Goal: Task Accomplishment & Management: Manage account settings

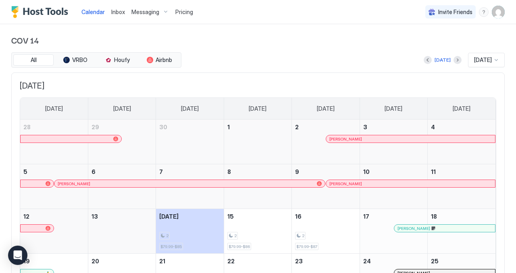
click at [500, 13] on img "User profile" at bounding box center [498, 12] width 13 height 13
click at [312, 42] on div at bounding box center [258, 136] width 516 height 273
click at [157, 17] on div "Messaging" at bounding box center [150, 12] width 44 height 14
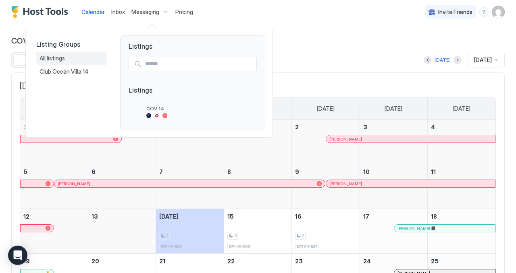
click at [75, 60] on div "All listings" at bounding box center [72, 58] width 65 height 7
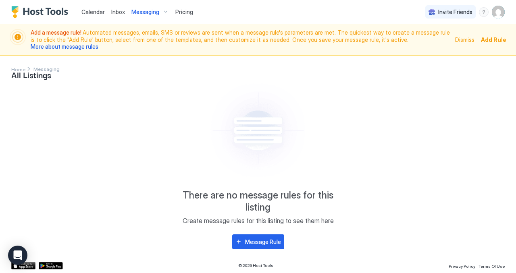
click at [142, 10] on span "Messaging" at bounding box center [145, 11] width 28 height 7
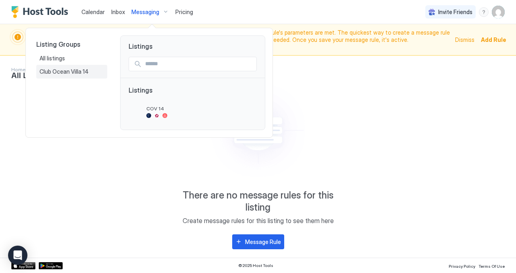
click at [63, 74] on span "Club Ocean Villa 14" at bounding box center [65, 71] width 50 height 7
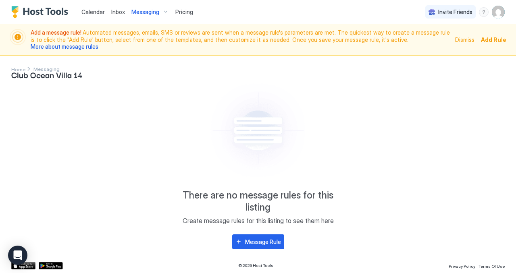
click at [66, 34] on span "Add a message rule!" at bounding box center [57, 32] width 52 height 7
click at [151, 15] on div "Messaging" at bounding box center [150, 12] width 44 height 14
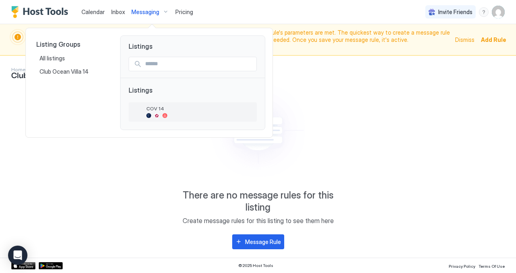
click at [156, 115] on div at bounding box center [156, 115] width 5 height 5
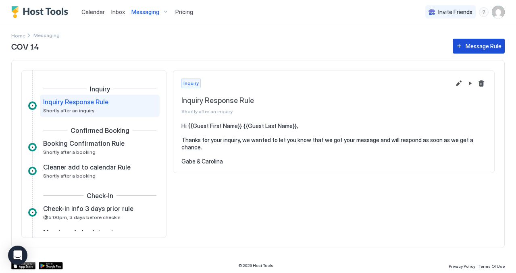
click at [475, 48] on div "Message Rule" at bounding box center [484, 46] width 36 height 8
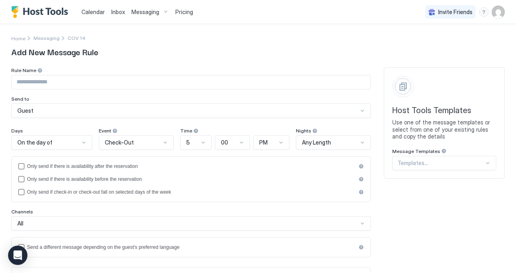
click at [92, 79] on input "Input Field" at bounding box center [191, 82] width 359 height 14
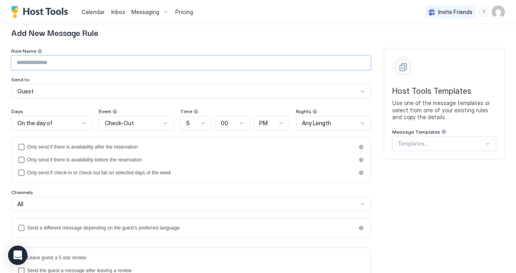
scroll to position [17, 0]
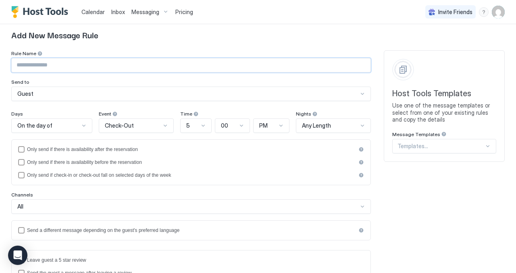
click at [490, 148] on div "Host Tools Templates Use one of the message templates or select from one of you…" at bounding box center [444, 106] width 121 height 112
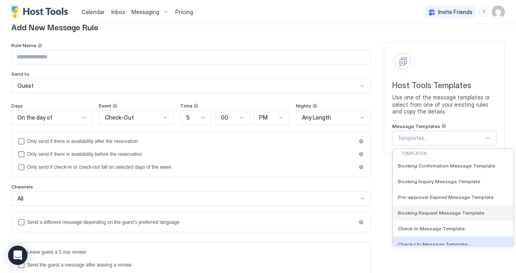
scroll to position [0, 0]
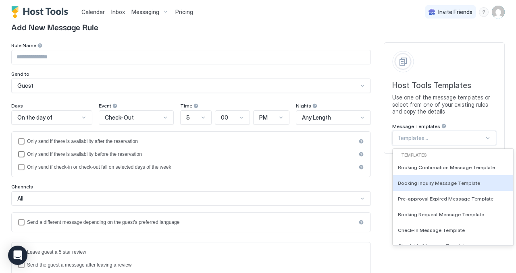
click at [246, 155] on div "Only send if there is availability before the reservation" at bounding box center [191, 155] width 329 height 6
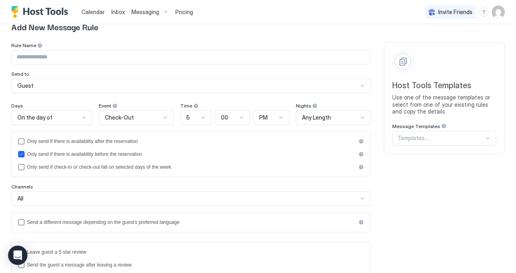
click at [87, 56] on input "Input Field" at bounding box center [191, 57] width 359 height 14
type input "*"
click at [86, 118] on div at bounding box center [84, 118] width 6 height 6
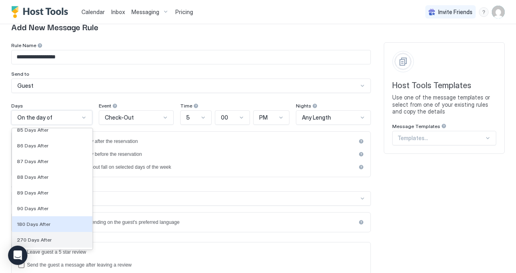
scroll to position [2628, 0]
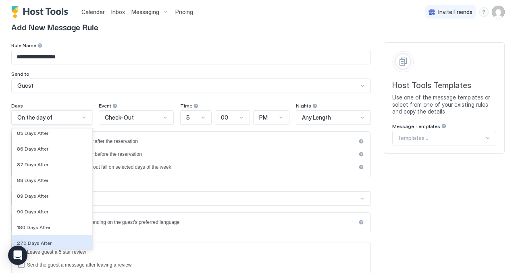
click at [71, 239] on div "270 Days After" at bounding box center [52, 244] width 80 height 16
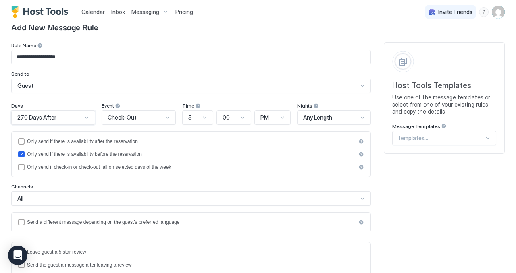
click at [99, 58] on input "**********" at bounding box center [191, 57] width 359 height 14
type input "**********"
click at [23, 153] on icon "beforeReservation" at bounding box center [21, 154] width 5 height 5
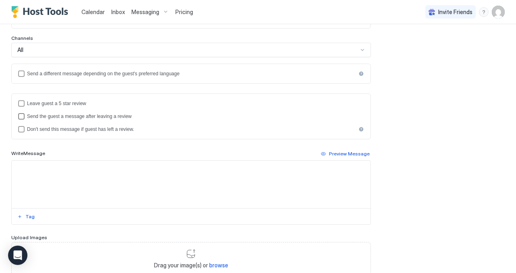
scroll to position [177, 0]
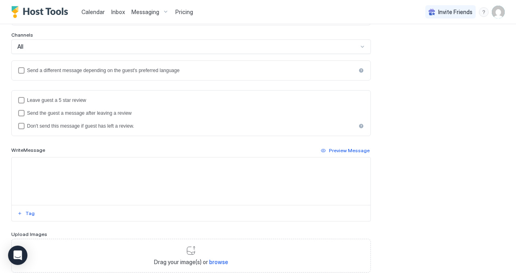
click at [92, 173] on textarea "Input Field" at bounding box center [191, 182] width 359 height 48
click at [25, 212] on button "Tag" at bounding box center [26, 214] width 20 height 10
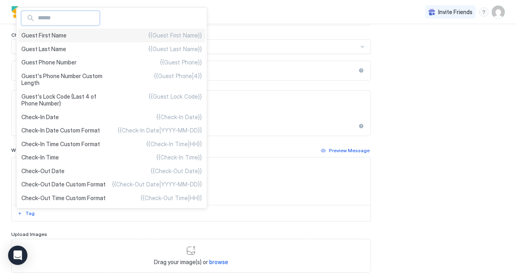
click at [75, 35] on div "Guest First Name {{Guest First Name}}" at bounding box center [111, 36] width 187 height 14
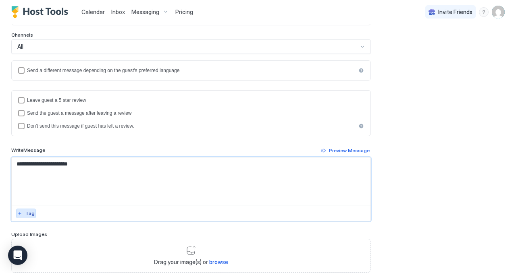
click at [30, 217] on div "Tag" at bounding box center [29, 213] width 9 height 7
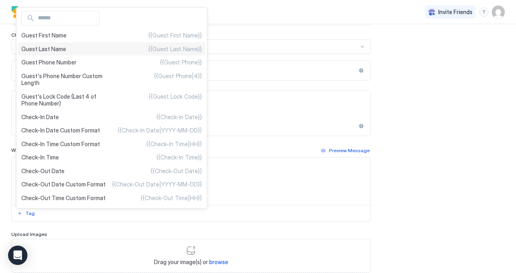
click at [73, 48] on div "Guest Last Name {{Guest Last Name}}" at bounding box center [111, 49] width 187 height 14
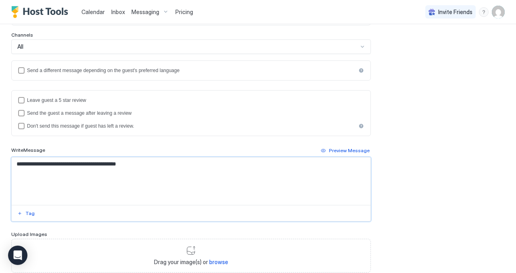
click at [138, 167] on textarea "**********" at bounding box center [191, 182] width 359 height 48
paste textarea "**********"
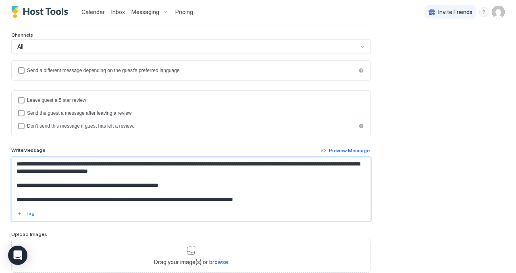
scroll to position [0, 0]
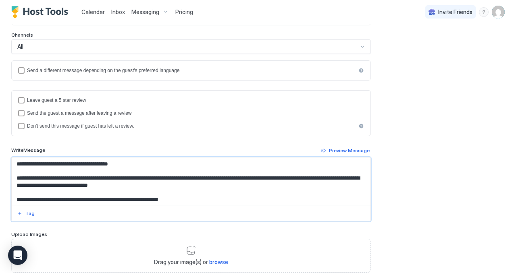
drag, startPoint x: 48, startPoint y: 177, endPoint x: 55, endPoint y: 179, distance: 7.0
click at [55, 178] on textarea "**********" at bounding box center [191, 182] width 359 height 48
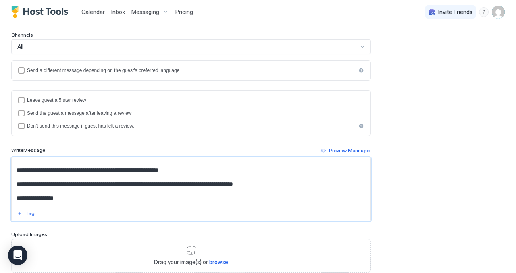
scroll to position [36, 0]
click at [127, 177] on textarea "**********" at bounding box center [191, 182] width 359 height 48
drag, startPoint x: 169, startPoint y: 177, endPoint x: 161, endPoint y: 177, distance: 8.1
click at [161, 177] on textarea "**********" at bounding box center [191, 182] width 359 height 48
click at [170, 177] on textarea "**********" at bounding box center [191, 182] width 359 height 48
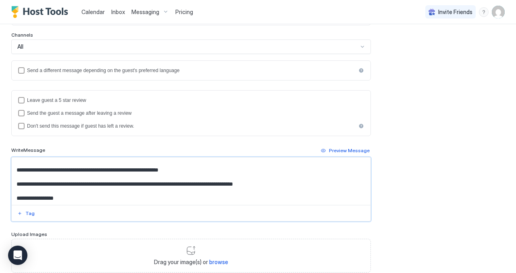
drag, startPoint x: 48, startPoint y: 177, endPoint x: 32, endPoint y: 176, distance: 16.2
click at [32, 176] on textarea "**********" at bounding box center [191, 182] width 359 height 48
click at [59, 193] on textarea "**********" at bounding box center [191, 182] width 359 height 48
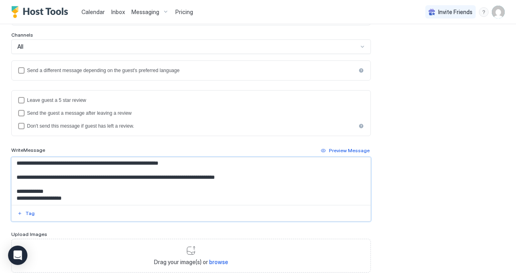
click at [17, 199] on textarea "**********" at bounding box center [191, 182] width 359 height 48
click at [81, 196] on textarea "**********" at bounding box center [191, 182] width 359 height 48
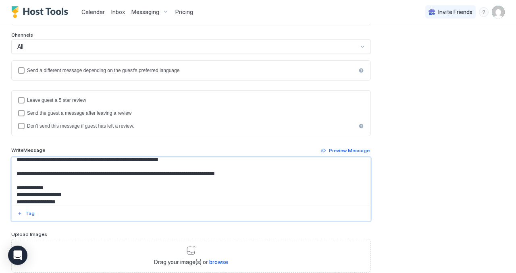
click at [17, 202] on textarea "**********" at bounding box center [191, 182] width 359 height 48
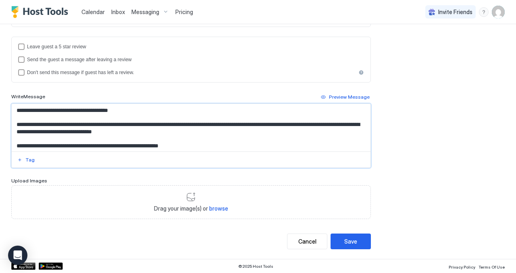
scroll to position [231, 0]
click at [359, 242] on button "Save" at bounding box center [351, 242] width 40 height 16
type textarea "**********"
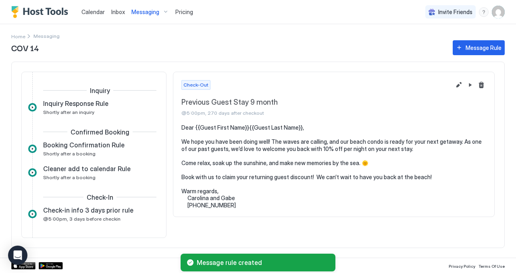
scroll to position [361, 0]
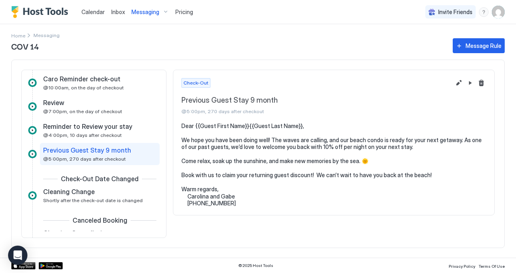
click at [487, 12] on div "menu" at bounding box center [484, 12] width 10 height 10
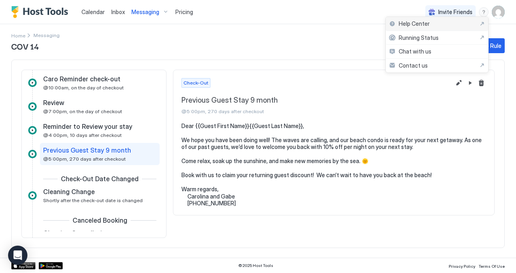
click at [448, 23] on div "Help Center" at bounding box center [437, 23] width 96 height 7
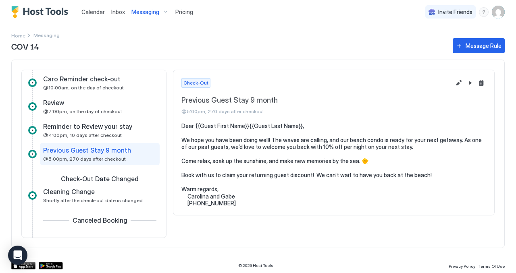
click at [461, 53] on div "COV 14 Message Rule Inquiry Inquiry Response Rule Shortly after an inquiry Conf…" at bounding box center [258, 147] width 494 height 221
click at [463, 48] on button "Message Rule" at bounding box center [479, 45] width 52 height 15
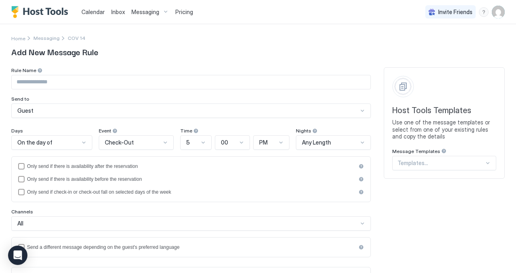
click at [435, 165] on div "Templates..." at bounding box center [444, 163] width 104 height 15
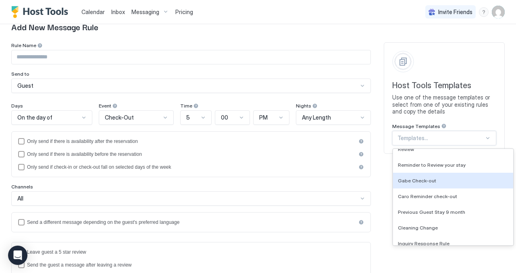
scroll to position [450, 0]
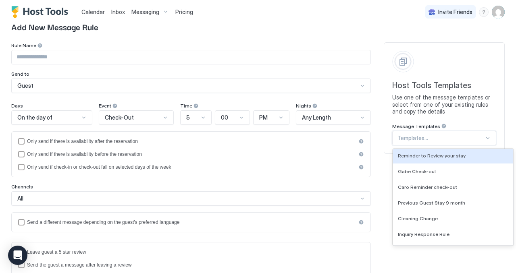
click at [405, 48] on div "Host Tools Templates Use one of the message templates or select from one of you…" at bounding box center [444, 98] width 121 height 112
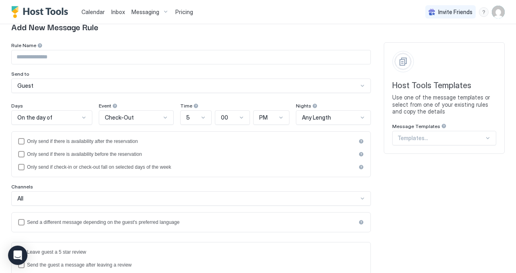
click at [55, 59] on input "Input Field" at bounding box center [191, 57] width 359 height 14
type input "**********"
click at [86, 118] on div at bounding box center [84, 118] width 6 height 6
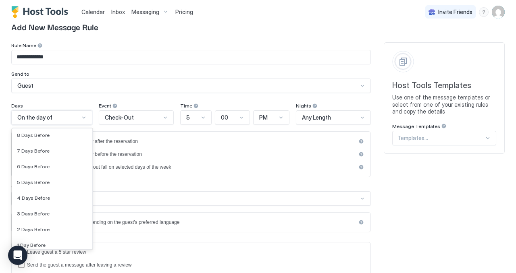
scroll to position [1161, 0]
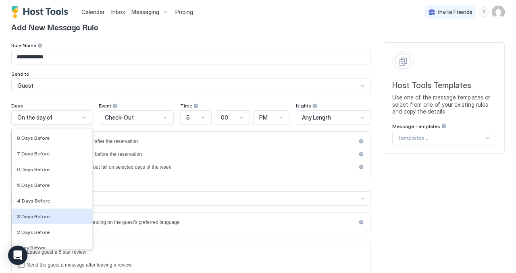
click at [68, 214] on div "3 Days Before" at bounding box center [52, 217] width 71 height 6
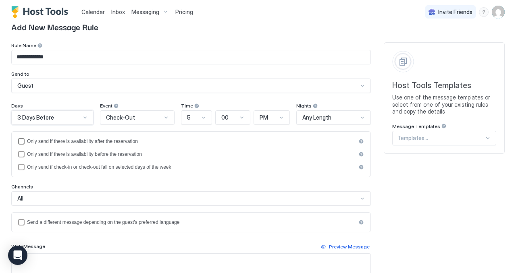
click at [21, 140] on div "afterReservation" at bounding box center [21, 141] width 6 height 6
click at [23, 142] on icon "afterReservation" at bounding box center [21, 141] width 5 height 5
click at [23, 142] on div "afterReservation" at bounding box center [21, 141] width 6 height 6
click at [23, 155] on div "beforeReservation" at bounding box center [21, 154] width 6 height 6
click at [148, 117] on div "Check-Out" at bounding box center [134, 117] width 56 height 7
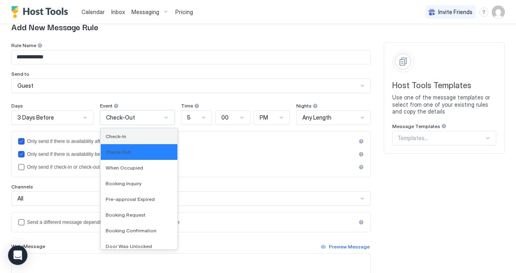
click at [142, 133] on div "Check-In" at bounding box center [139, 136] width 67 height 6
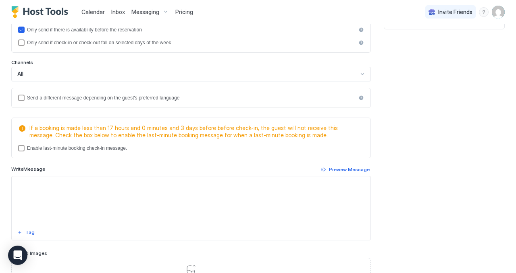
scroll to position [153, 0]
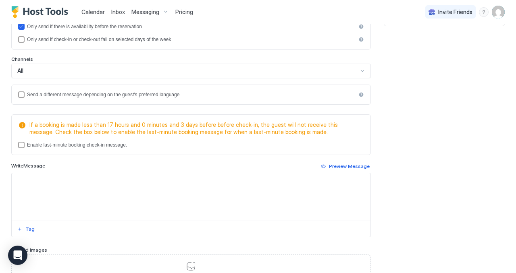
click at [88, 181] on textarea "Input Field" at bounding box center [191, 197] width 359 height 48
click at [23, 232] on button "Tag" at bounding box center [26, 230] width 20 height 10
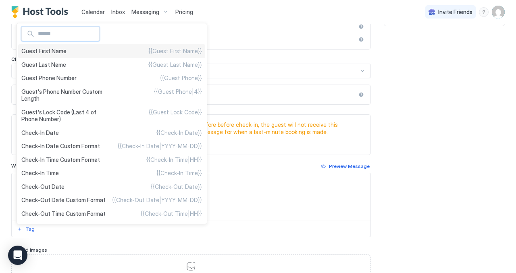
click at [54, 48] on div "Guest First Name {{Guest First Name}}" at bounding box center [111, 51] width 187 height 14
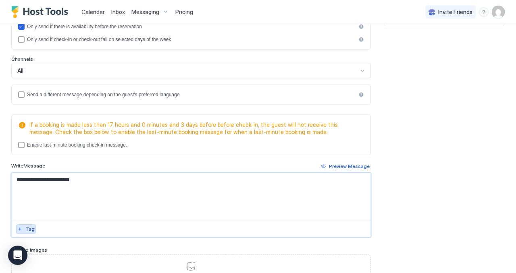
click at [29, 231] on div "Tag" at bounding box center [29, 229] width 9 height 7
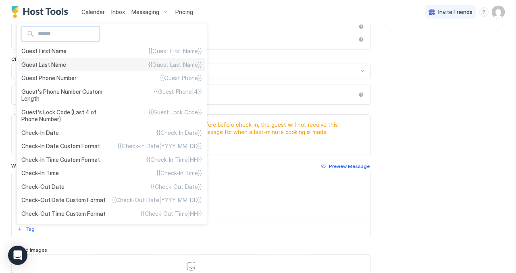
click at [63, 64] on span "Guest Last Name" at bounding box center [43, 64] width 45 height 7
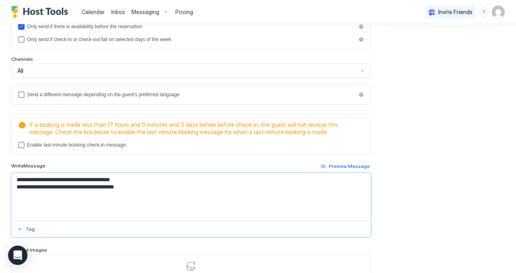
click at [483, 16] on div "menu" at bounding box center [484, 12] width 10 height 10
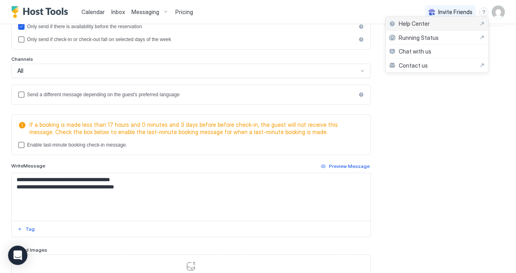
click at [413, 25] on span "Help Center" at bounding box center [414, 23] width 31 height 7
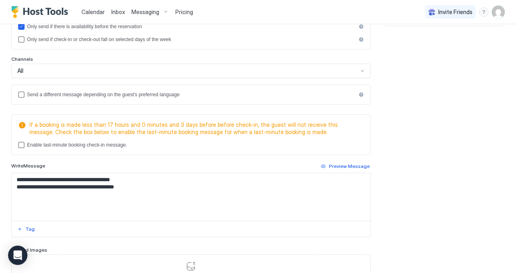
click at [138, 187] on textarea "**********" at bounding box center [191, 197] width 359 height 48
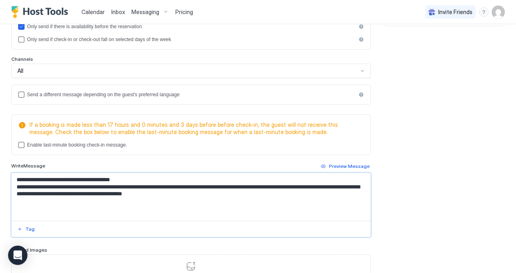
drag, startPoint x: 298, startPoint y: 187, endPoint x: 288, endPoint y: 187, distance: 10.5
click at [288, 187] on textarea "**********" at bounding box center [191, 197] width 359 height 48
click at [223, 195] on textarea "**********" at bounding box center [191, 197] width 359 height 48
drag, startPoint x: 38, startPoint y: 200, endPoint x: 57, endPoint y: 203, distance: 18.7
click at [57, 203] on textarea "**********" at bounding box center [191, 197] width 359 height 48
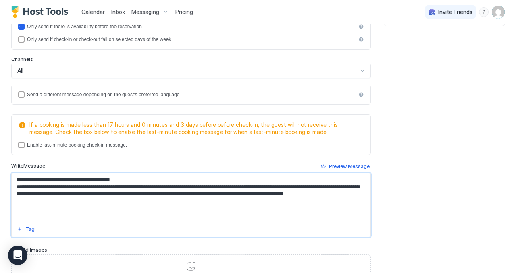
click at [67, 205] on textarea "**********" at bounding box center [191, 197] width 359 height 48
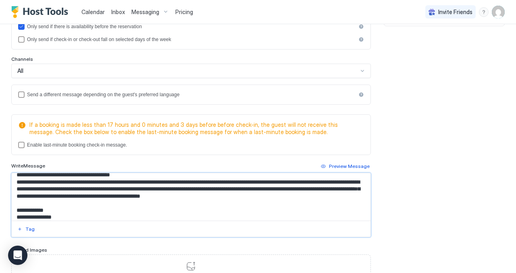
scroll to position [0, 0]
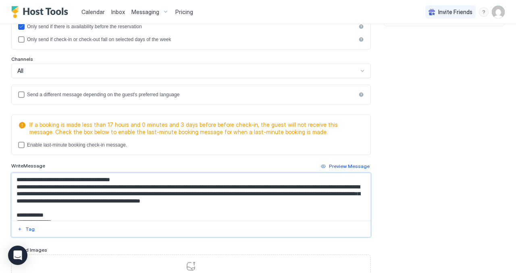
drag, startPoint x: 16, startPoint y: 175, endPoint x: 321, endPoint y: 210, distance: 306.8
click at [321, 210] on textarea "**********" at bounding box center [191, 197] width 359 height 48
click at [18, 187] on textarea "**********" at bounding box center [191, 197] width 359 height 48
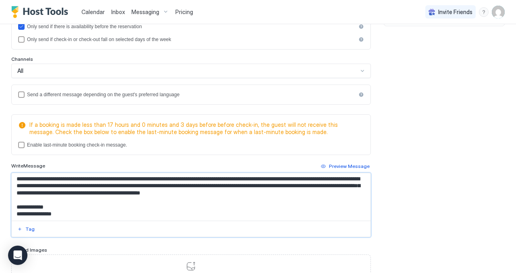
drag, startPoint x: 19, startPoint y: 187, endPoint x: 104, endPoint y: 206, distance: 86.5
click at [104, 206] on textarea "**********" at bounding box center [191, 197] width 359 height 48
paste textarea "**********"
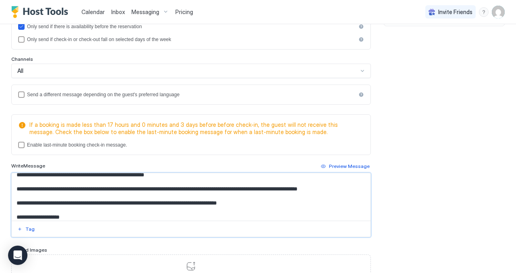
scroll to position [0, 0]
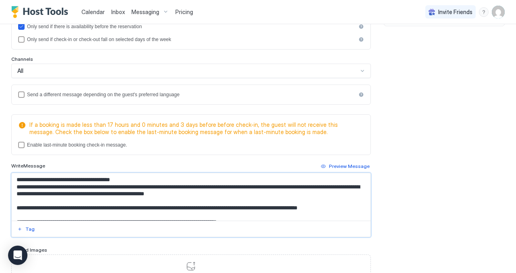
click at [20, 188] on textarea "**********" at bounding box center [191, 197] width 359 height 48
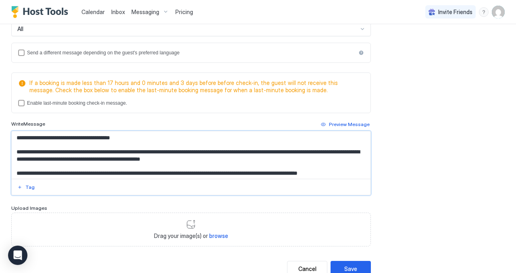
scroll to position [196, 0]
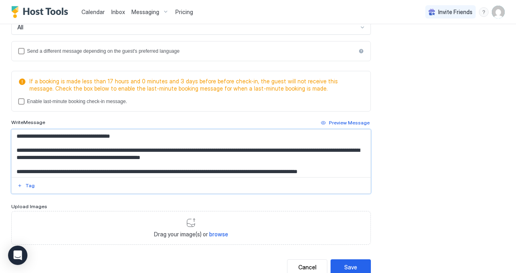
click at [51, 152] on textarea "**********" at bounding box center [191, 154] width 359 height 48
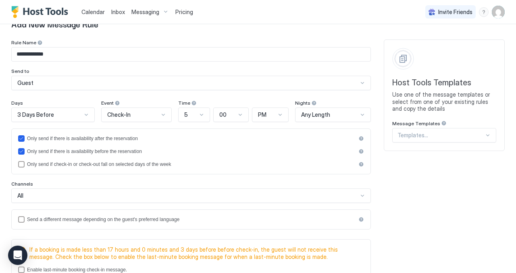
scroll to position [29, 0]
type textarea "**********"
drag, startPoint x: 43, startPoint y: 53, endPoint x: 53, endPoint y: 54, distance: 10.1
click at [53, 54] on input "**********" at bounding box center [191, 54] width 359 height 14
type input "**********"
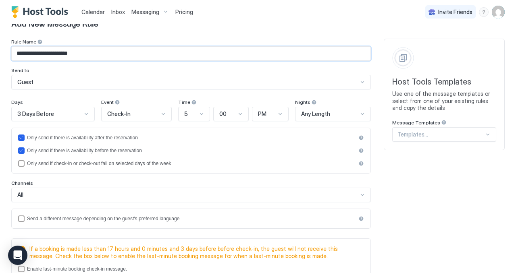
click at [417, 195] on div "**********" at bounding box center [258, 241] width 494 height 405
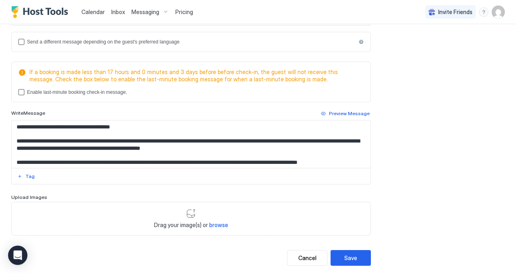
scroll to position [222, 0]
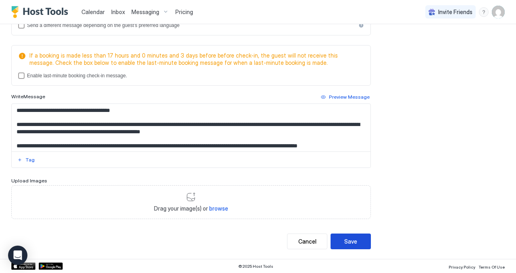
click at [362, 246] on button "Save" at bounding box center [351, 242] width 40 height 16
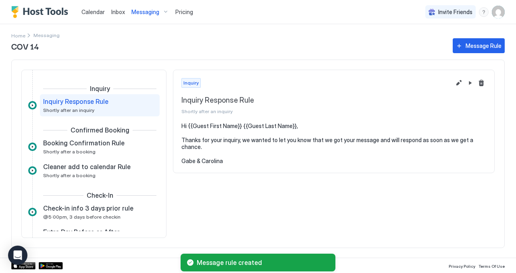
click at [90, 10] on span "Calendar" at bounding box center [92, 11] width 23 height 7
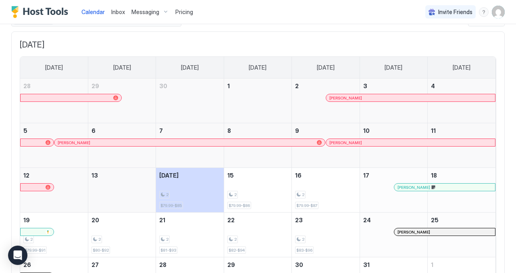
scroll to position [43, 0]
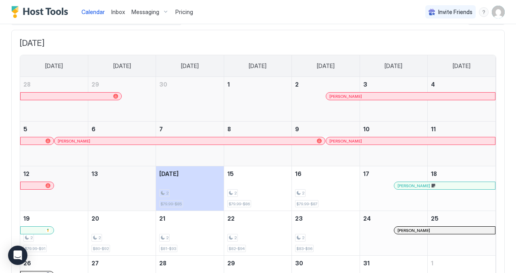
click at [407, 187] on span "[PERSON_NAME]" at bounding box center [414, 185] width 33 height 5
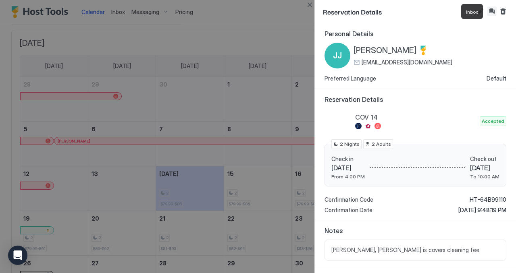
click at [490, 9] on button "Inbox" at bounding box center [492, 11] width 10 height 10
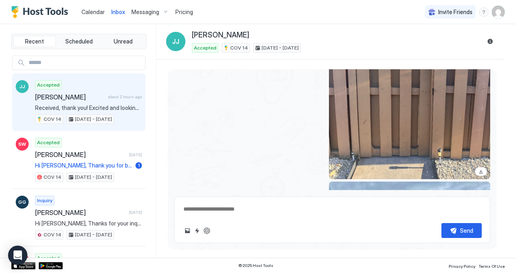
scroll to position [1239, 0]
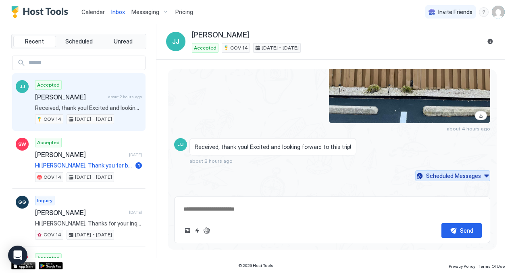
click at [445, 172] on div "Scheduled Messages" at bounding box center [453, 176] width 55 height 8
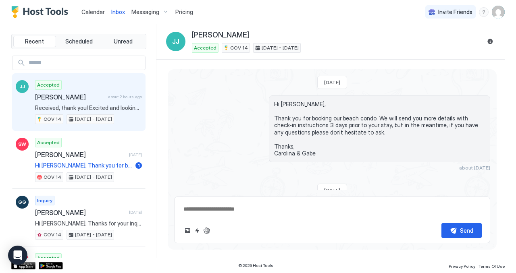
type textarea "*"
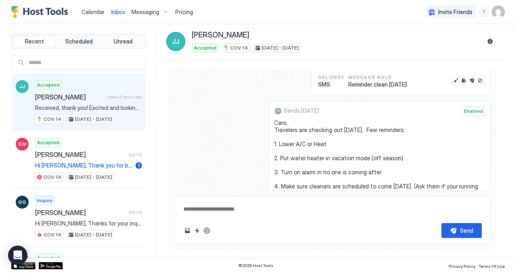
scroll to position [2395, 0]
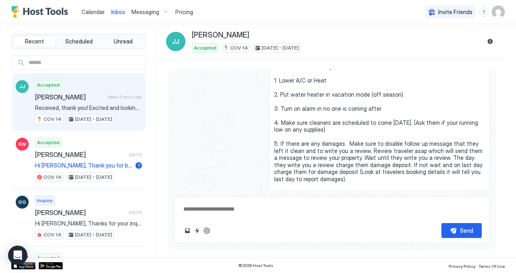
click at [139, 8] on span "Messaging" at bounding box center [145, 11] width 28 height 7
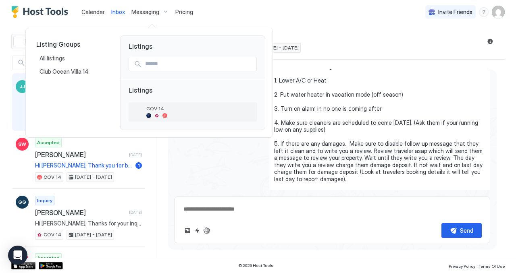
click at [153, 116] on div at bounding box center [199, 115] width 107 height 5
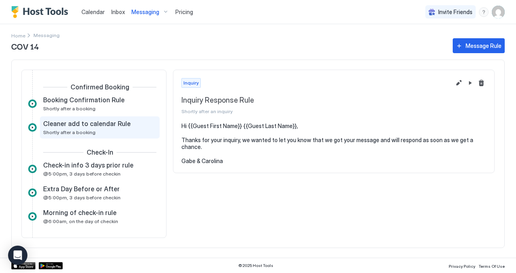
scroll to position [48, 0]
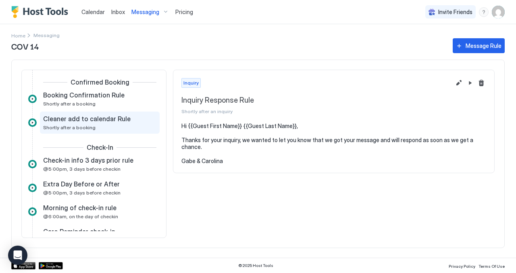
click at [124, 167] on div "Check-in info 3 days prior rule @5:00pm, 3 days before checkin" at bounding box center [94, 164] width 102 height 16
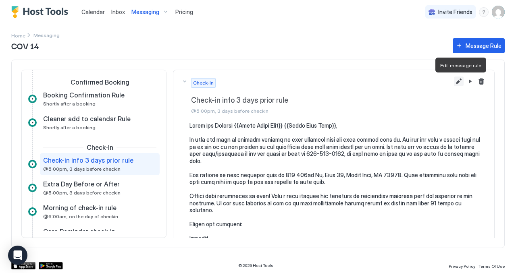
click at [457, 82] on button "Edit message rule" at bounding box center [459, 82] width 10 height 10
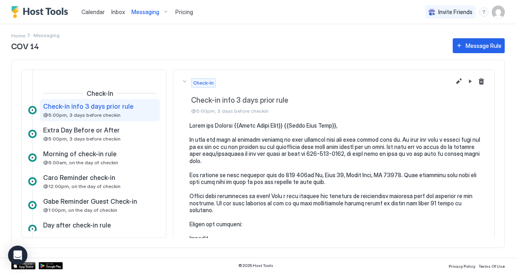
scroll to position [101, 0]
click at [122, 110] on span "Check-in info 3 days prior rule" at bounding box center [88, 107] width 90 height 8
click at [457, 81] on button "Edit message rule" at bounding box center [459, 82] width 10 height 10
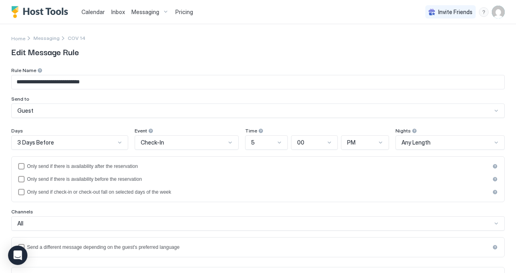
click at [118, 143] on div "3 Days Before" at bounding box center [69, 143] width 117 height 15
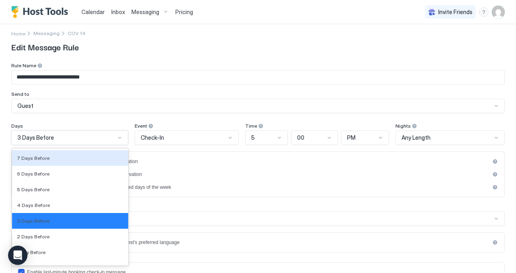
scroll to position [1182, 0]
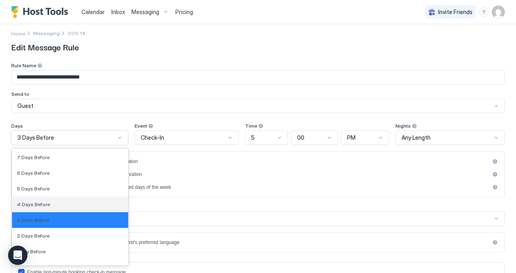
click at [80, 202] on div "4 Days Before" at bounding box center [70, 205] width 106 height 6
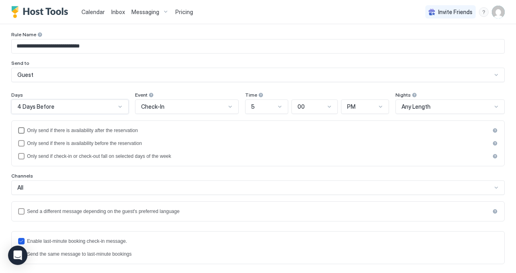
scroll to position [24, 0]
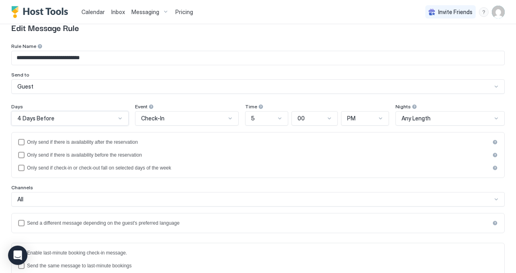
click at [120, 121] on div at bounding box center [120, 118] width 6 height 6
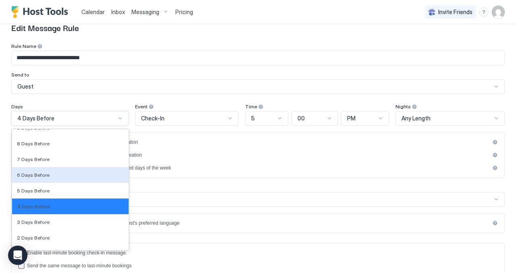
scroll to position [1167, 0]
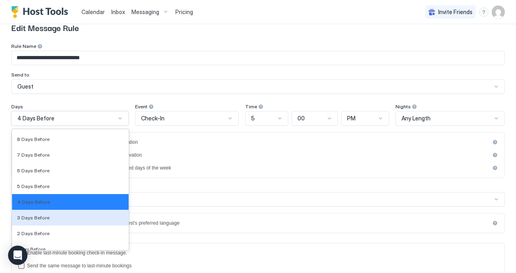
click at [88, 216] on div "3 Days Before" at bounding box center [70, 218] width 107 height 6
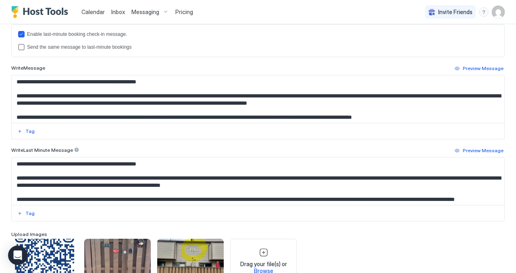
scroll to position [308, 0]
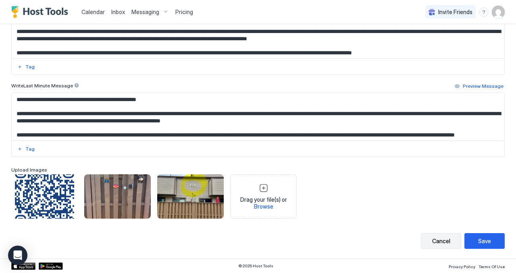
click at [433, 245] on div "Cancel" at bounding box center [441, 241] width 18 height 8
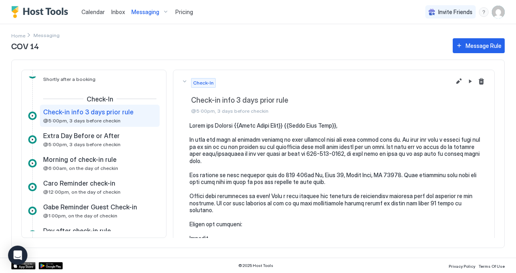
scroll to position [97, 0]
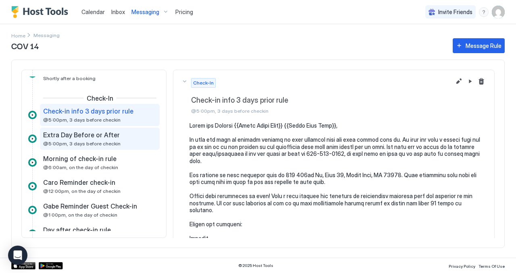
click at [124, 142] on div "Extra Day Before or After @5:00pm, 3 days before checkin" at bounding box center [94, 139] width 102 height 16
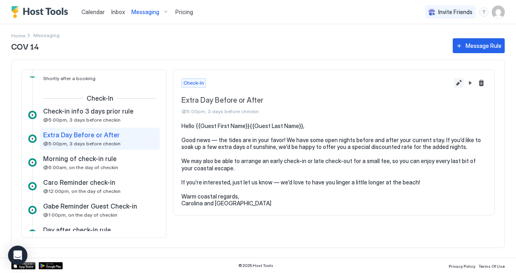
click at [460, 83] on button "Edit message rule" at bounding box center [459, 83] width 10 height 10
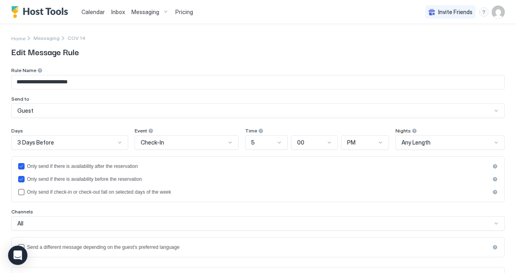
click at [120, 143] on div "3 Days Before" at bounding box center [69, 143] width 117 height 15
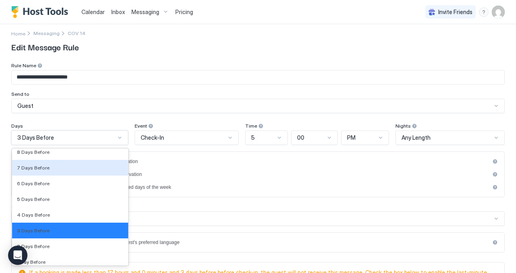
scroll to position [1178, 0]
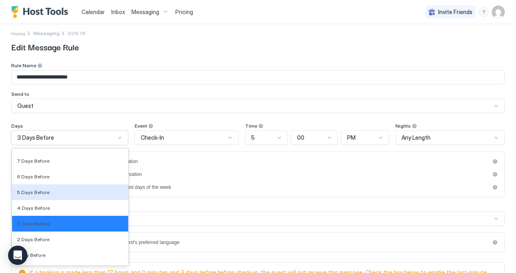
click at [88, 195] on div "5 Days Before" at bounding box center [70, 193] width 106 height 6
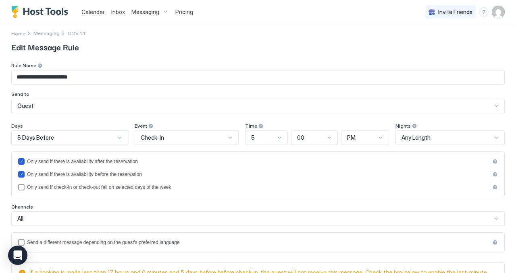
click at [118, 136] on div at bounding box center [120, 138] width 6 height 6
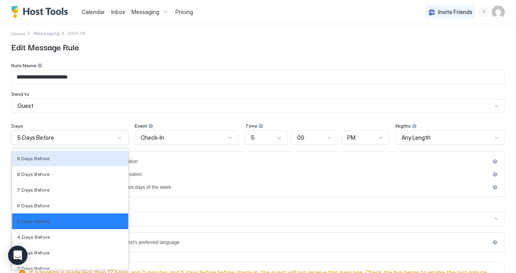
scroll to position [1153, 0]
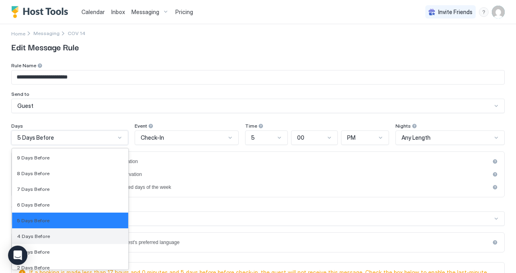
click at [94, 235] on div "4 Days Before" at bounding box center [70, 237] width 106 height 6
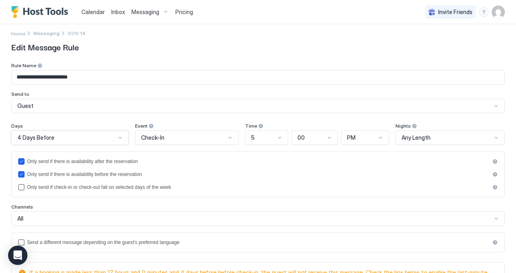
click at [276, 170] on div "Only send if there is availability after the reservation Only send if there is …" at bounding box center [258, 174] width 480 height 32
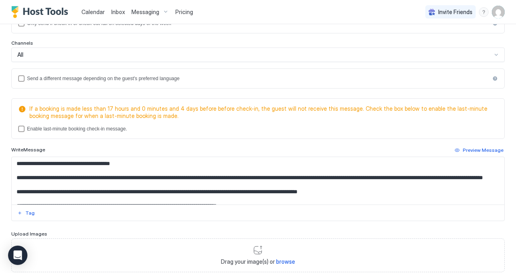
scroll to position [222, 0]
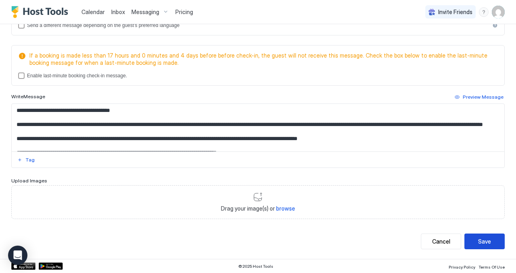
click at [477, 241] on button "Save" at bounding box center [485, 242] width 40 height 16
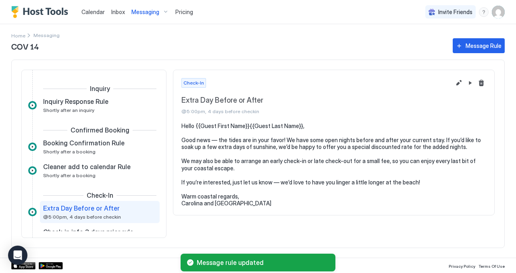
scroll to position [59, 0]
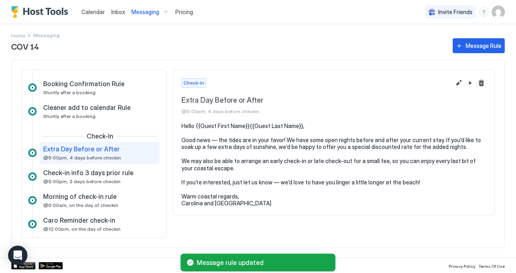
click at [346, 54] on div "COV 14 Message Rule Inquiry Inquiry Response Rule Shortly after an inquiry Conf…" at bounding box center [258, 147] width 494 height 221
click at [92, 12] on span "Calendar" at bounding box center [92, 11] width 23 height 7
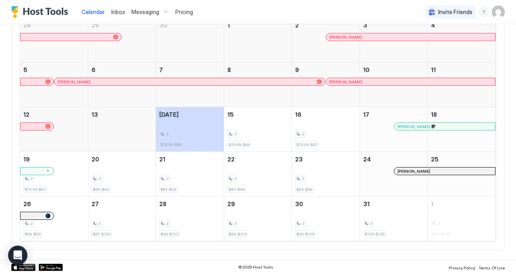
scroll to position [103, 0]
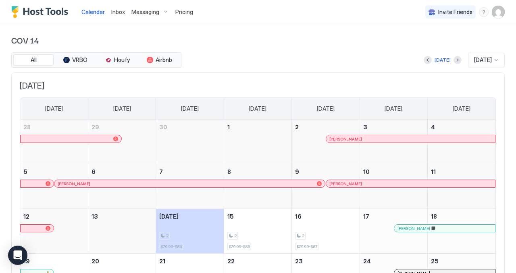
click at [113, 10] on span "Inbox" at bounding box center [118, 11] width 14 height 7
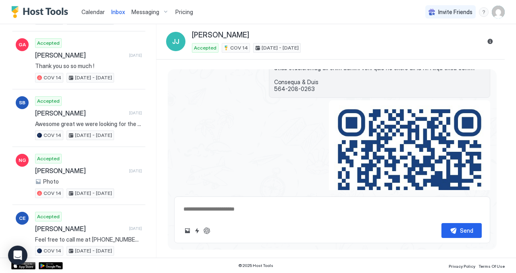
scroll to position [3493, 0]
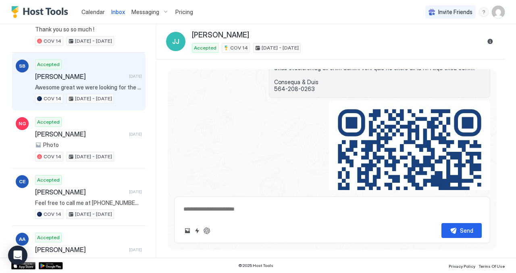
click at [90, 74] on span "Shakiera Bagby" at bounding box center [80, 77] width 91 height 8
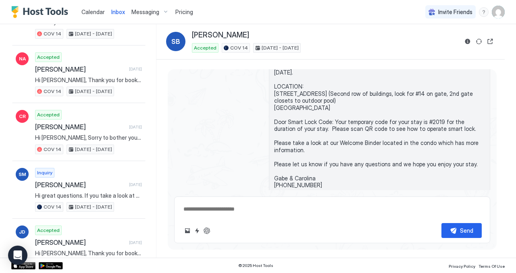
scroll to position [4197, 0]
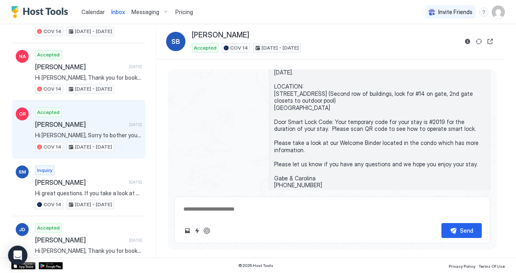
click at [77, 122] on span "Christina Roberts" at bounding box center [80, 125] width 91 height 8
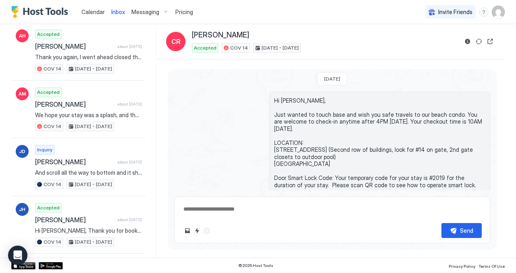
scroll to position [5665, 0]
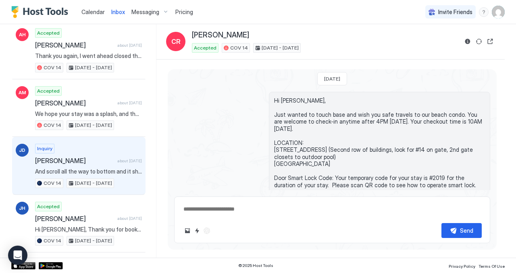
click at [78, 146] on div "Inquiry Jennifer Durham about 1 year ago And scroll all the way to bottom and i…" at bounding box center [88, 166] width 107 height 44
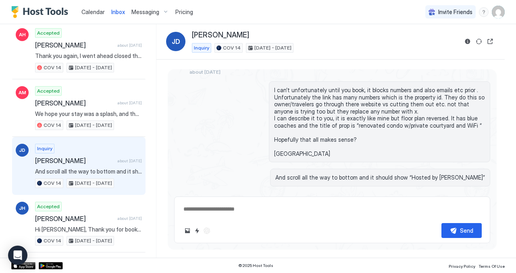
scroll to position [537, 0]
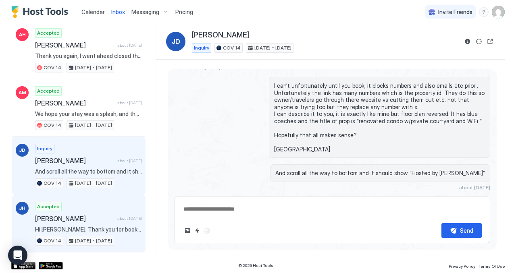
click at [101, 210] on div "Accepted Jessica Hartman about 1 year ago Hi Jessica Hartman, Thank you for boo…" at bounding box center [88, 224] width 107 height 44
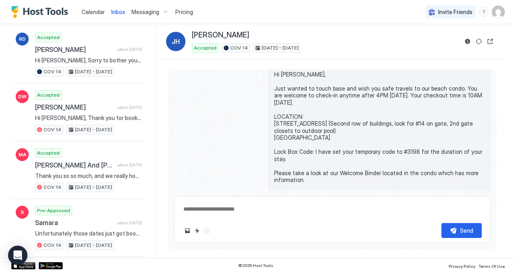
scroll to position [6300, 0]
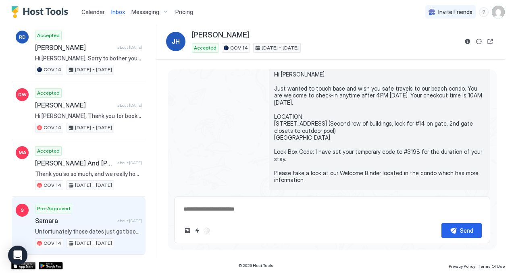
click at [122, 204] on div "Pre-Approved Samara about 1 year ago Unfortunately those dates just got booked.…" at bounding box center [88, 226] width 107 height 44
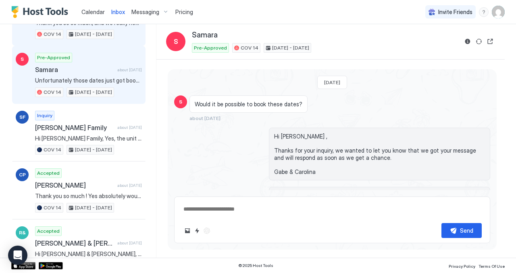
scroll to position [6457, 0]
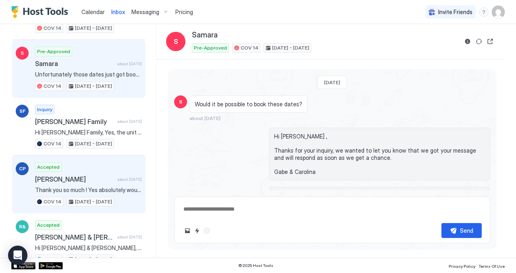
click at [87, 176] on span "Crystal Parish" at bounding box center [74, 179] width 79 height 8
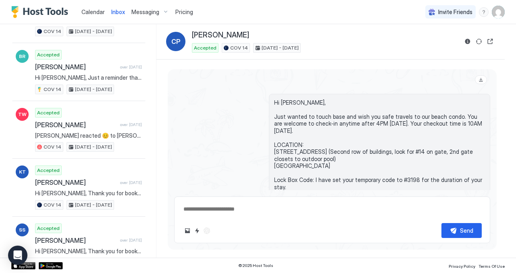
scroll to position [7497, 0]
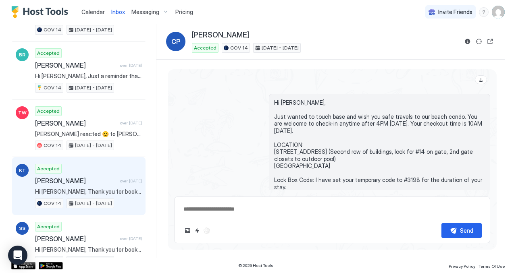
click at [106, 181] on span "Kristina Tiefert" at bounding box center [76, 181] width 82 height 8
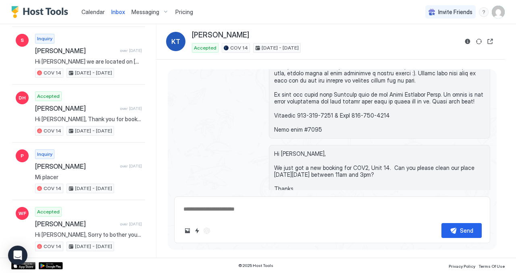
scroll to position [7806, 0]
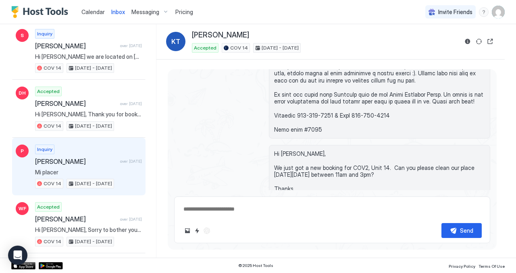
click at [95, 167] on div "Inquiry Paula over 1 year ago Mi placer COV 14 May 20 - 24, 2024" at bounding box center [88, 167] width 107 height 44
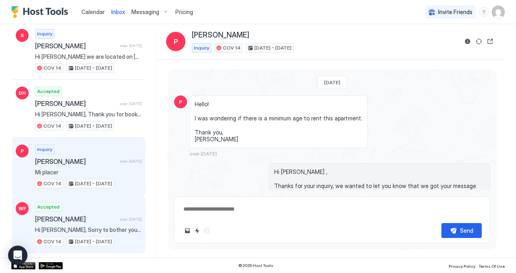
click at [103, 224] on div "Accepted Will Fisher over 1 year ago Hi Will Fisher, Sorry to bother you but if…" at bounding box center [88, 224] width 107 height 44
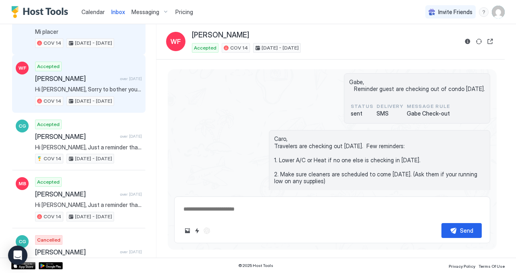
scroll to position [7948, 0]
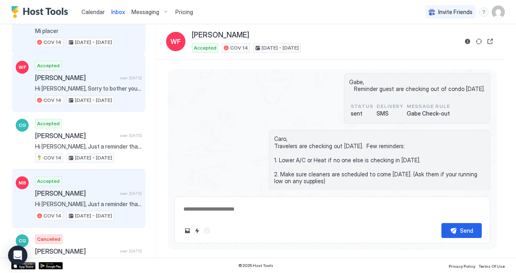
click at [118, 186] on div "Accepted Michael Bonk over 1 year ago Hi Michael Bonk, Just a reminder that you…" at bounding box center [88, 199] width 107 height 44
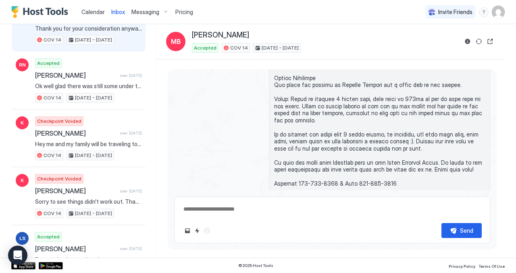
scroll to position [9224, 0]
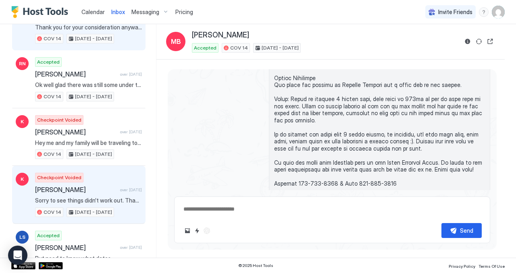
click at [120, 191] on span "over 1 year ago" at bounding box center [131, 190] width 22 height 5
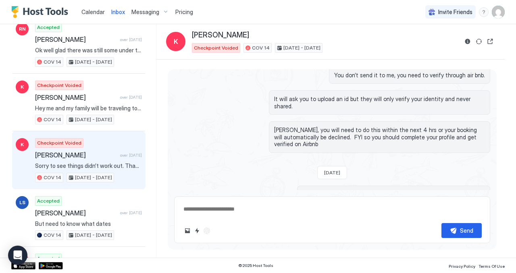
scroll to position [9267, 0]
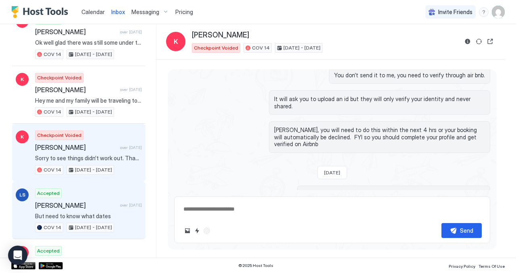
click at [105, 191] on div "Accepted Lisa Sturm over 1 year ago But need to know what dates COV 14 Sep 28 -…" at bounding box center [88, 211] width 107 height 44
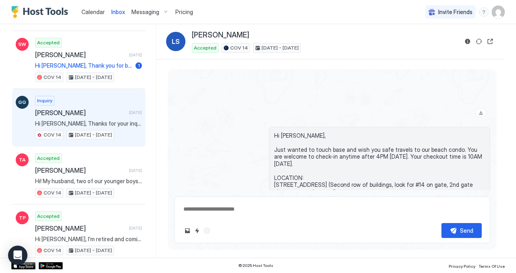
scroll to position [100, 0]
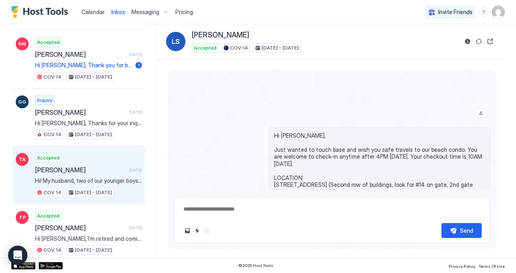
click at [115, 171] on span "[PERSON_NAME]" at bounding box center [80, 170] width 91 height 8
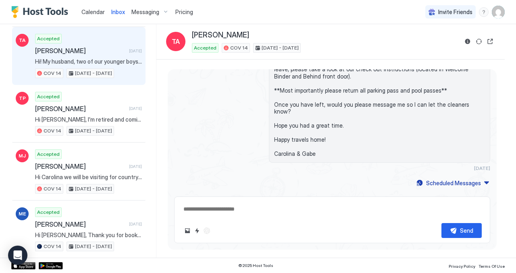
scroll to position [220, 0]
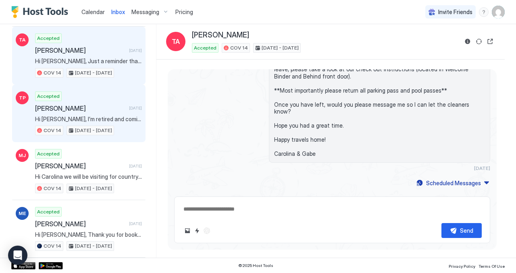
click at [115, 96] on div "Accepted Teresa Price 5 days ago Hi Caroline, I’m retired and coming to your be…" at bounding box center [88, 114] width 107 height 44
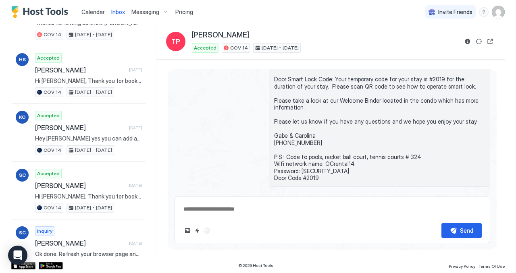
scroll to position [490, 0]
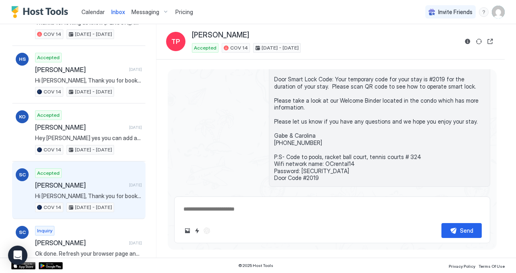
click at [69, 190] on div "Accepted Stacey Cabral 23 days ago Hi Stacey Cabral, Thank you for booking our …" at bounding box center [88, 191] width 107 height 44
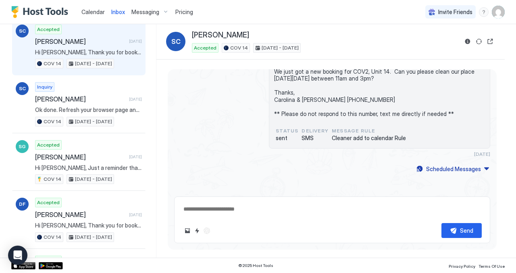
scroll to position [636, 0]
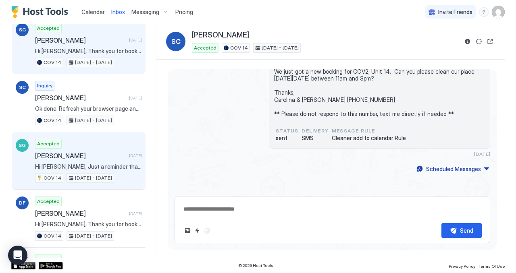
click at [129, 156] on span "[DATE]" at bounding box center [135, 155] width 13 height 5
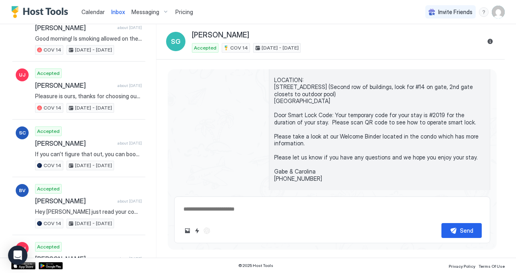
scroll to position [991, 0]
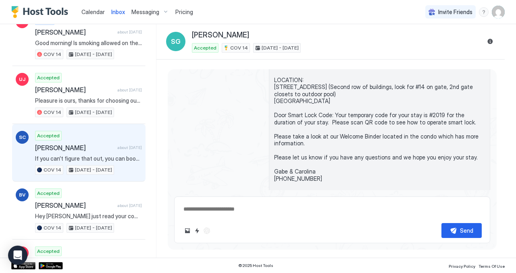
click at [120, 169] on div "Accepted Stacey Cabral about 1 month ago If you can’t figure that out, you can …" at bounding box center [88, 153] width 107 height 44
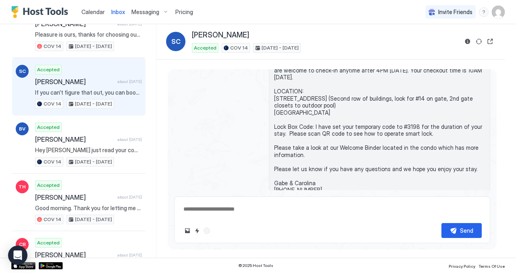
scroll to position [1074, 0]
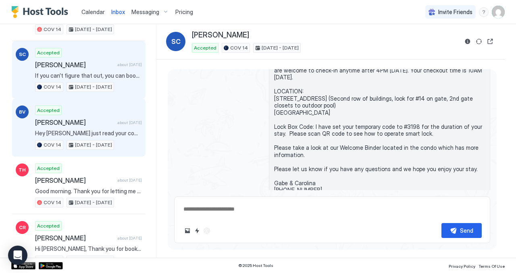
click at [127, 136] on span "Hey [PERSON_NAME] just read your comment in our guest book. I am so glad that y…" at bounding box center [88, 133] width 107 height 7
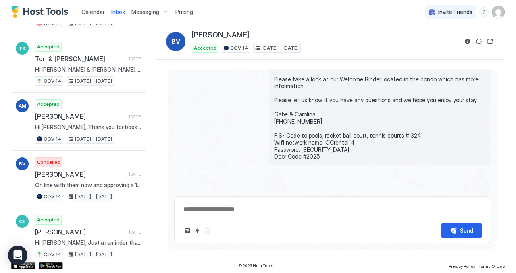
scroll to position [2238, 0]
click at [94, 10] on span "Calendar" at bounding box center [92, 11] width 23 height 7
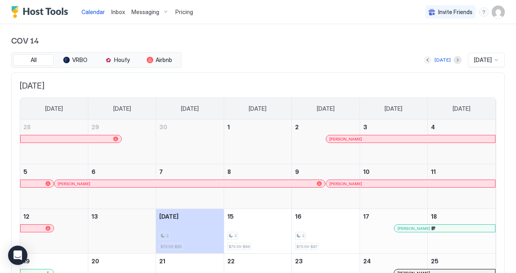
click at [426, 56] on button "Previous month" at bounding box center [428, 60] width 8 height 8
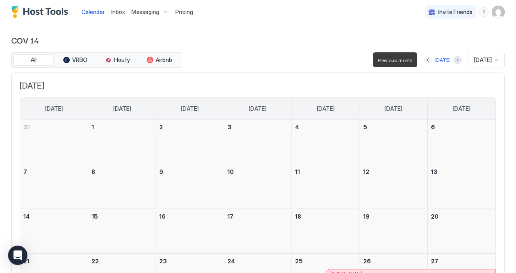
click at [427, 57] on button "Previous month" at bounding box center [428, 60] width 8 height 8
click at [427, 57] on div at bounding box center [428, 60] width 8 height 8
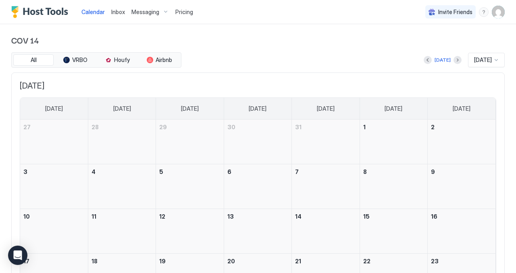
click at [427, 57] on div at bounding box center [428, 60] width 8 height 8
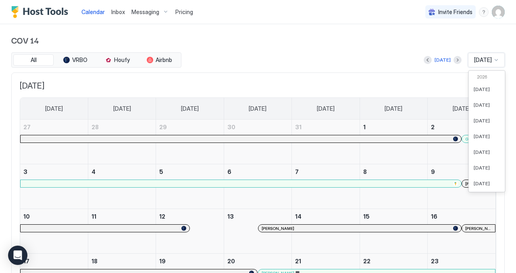
click at [490, 65] on div "Aug 2025" at bounding box center [486, 60] width 37 height 15
click at [486, 83] on span "Feb 2025" at bounding box center [482, 84] width 16 height 6
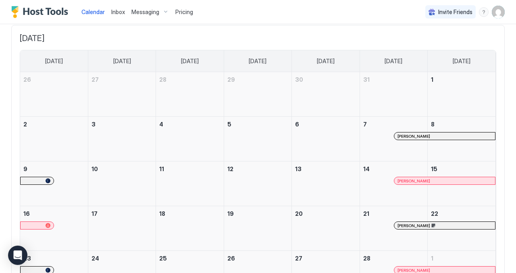
scroll to position [54, 0]
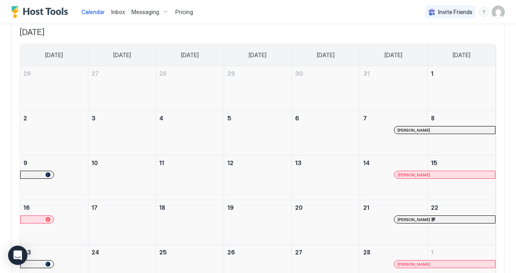
click at [400, 131] on span "Channing Reed" at bounding box center [414, 130] width 33 height 5
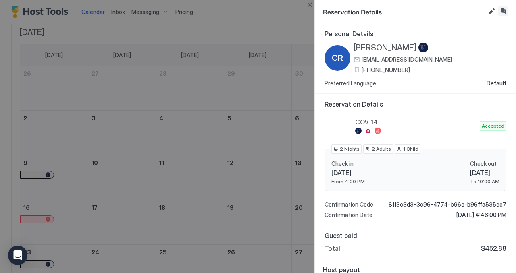
click at [505, 11] on button "Inbox" at bounding box center [503, 11] width 10 height 10
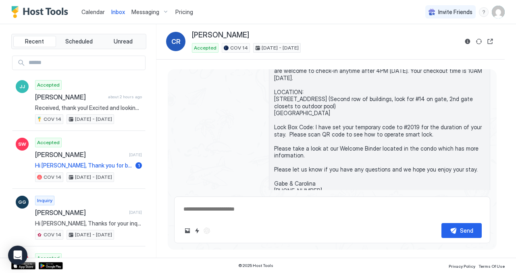
scroll to position [1464, 0]
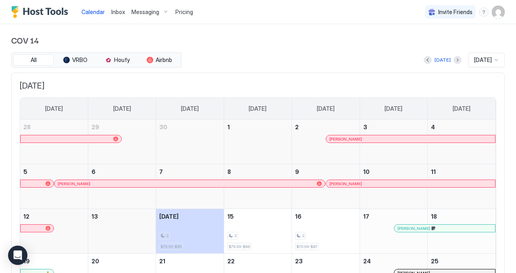
click at [497, 63] on div at bounding box center [496, 60] width 6 height 6
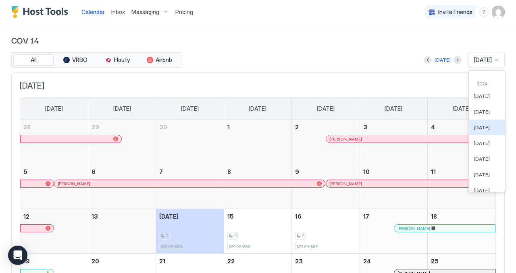
scroll to position [373, 0]
click at [483, 123] on span "Mar 2024" at bounding box center [482, 121] width 16 height 6
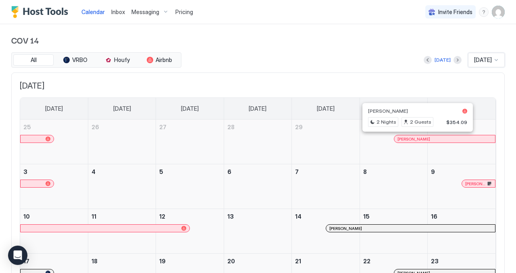
click at [415, 140] on div at bounding box center [414, 139] width 6 height 6
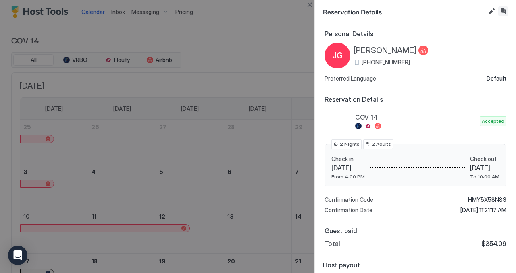
click at [503, 13] on button "Inbox" at bounding box center [503, 11] width 10 height 10
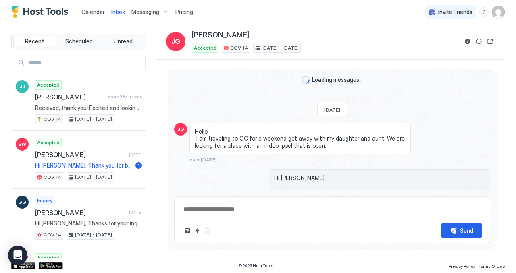
scroll to position [2235, 0]
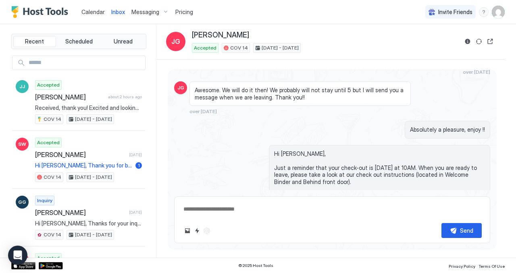
type textarea "*"
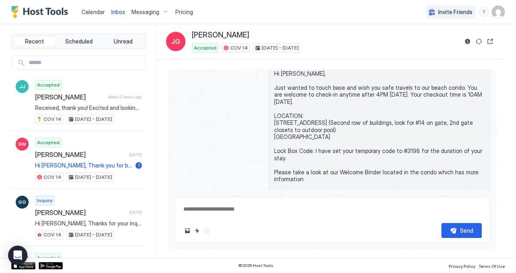
scroll to position [1041, 0]
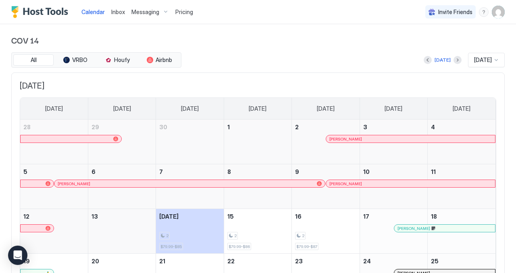
click at [490, 57] on span "[DATE]" at bounding box center [483, 59] width 18 height 7
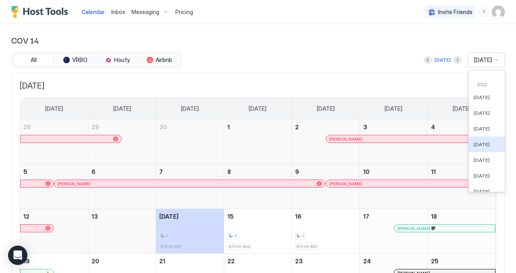
click at [488, 146] on div "Apr 2022" at bounding box center [487, 145] width 26 height 6
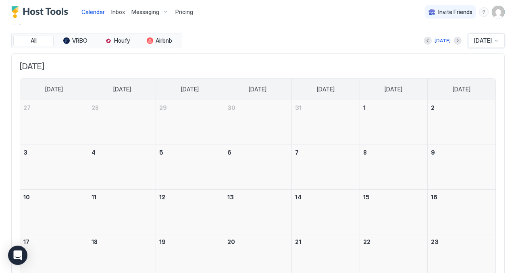
scroll to position [0, 0]
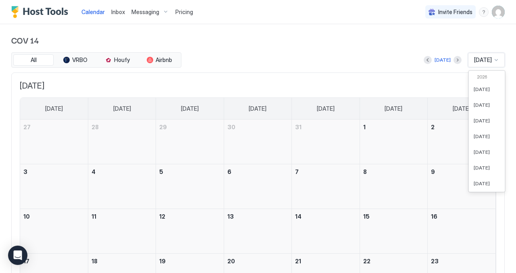
click at [498, 57] on div at bounding box center [496, 60] width 6 height 6
click at [487, 83] on span "Nov 2023" at bounding box center [482, 86] width 16 height 6
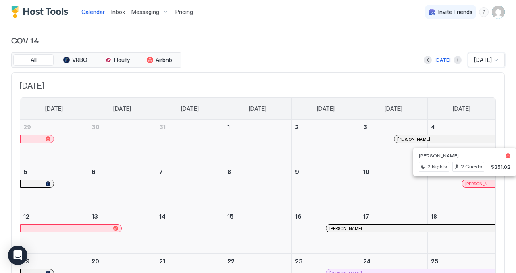
click at [470, 185] on div at bounding box center [470, 184] width 6 height 6
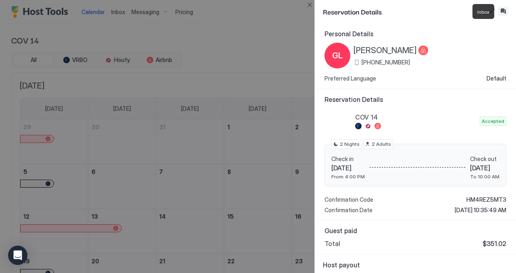
click at [505, 13] on button "Inbox" at bounding box center [503, 11] width 10 height 10
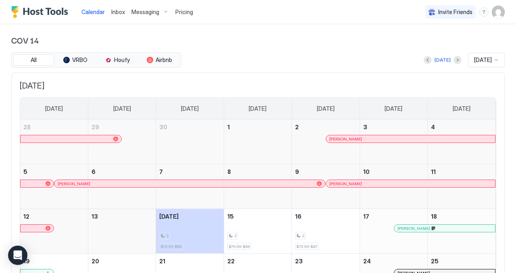
click at [497, 61] on div at bounding box center [496, 60] width 6 height 6
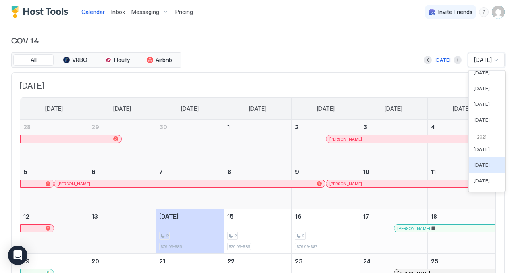
scroll to position [922, 0]
click at [476, 147] on span "Oct 2021" at bounding box center [482, 149] width 16 height 6
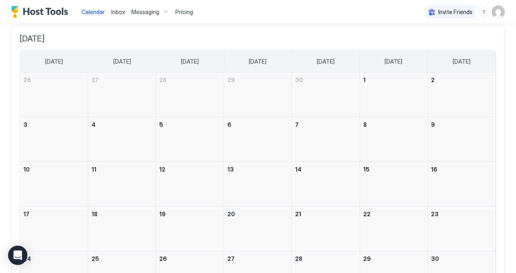
scroll to position [0, 0]
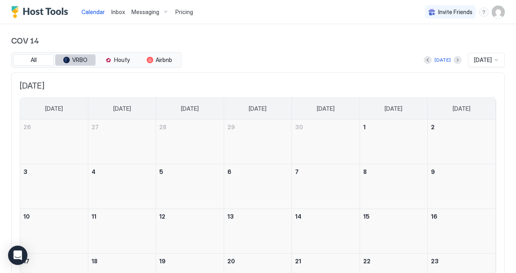
click at [73, 62] on span "VRBO" at bounding box center [79, 59] width 15 height 7
click at [480, 59] on span "Oct 2021" at bounding box center [483, 59] width 18 height 7
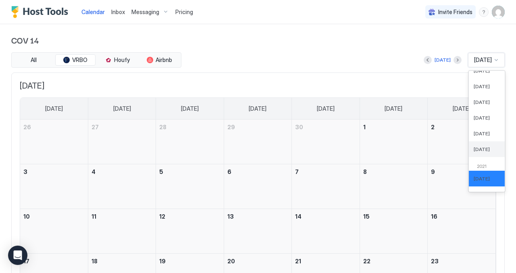
click at [482, 146] on div "Dec 2022" at bounding box center [487, 150] width 36 height 16
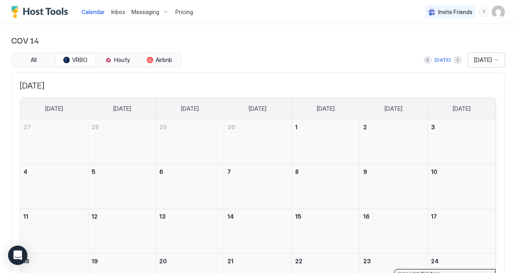
scroll to position [103, 0]
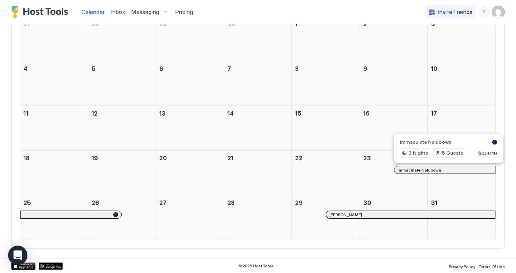
click at [446, 171] on div at bounding box center [445, 170] width 6 height 6
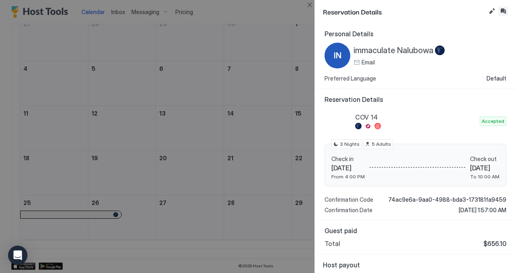
click at [506, 10] on button "Inbox" at bounding box center [503, 11] width 10 height 10
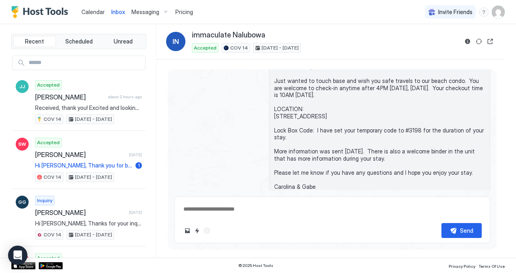
scroll to position [857, 0]
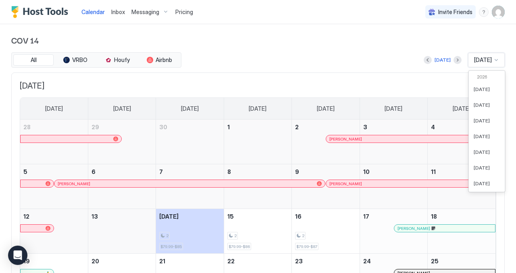
click at [495, 61] on div at bounding box center [496, 60] width 6 height 6
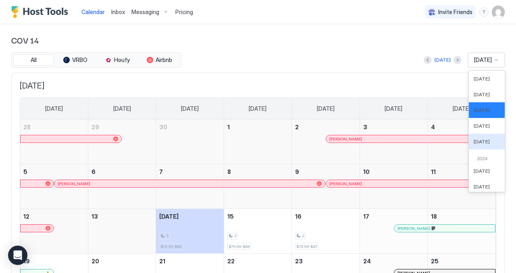
scroll to position [300, 0]
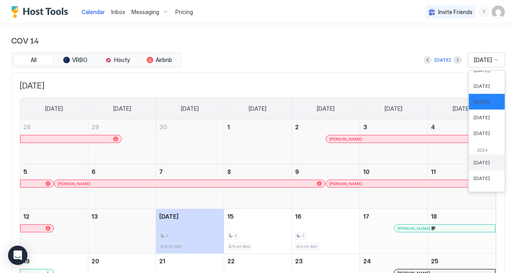
click at [487, 167] on div "Jan 2024" at bounding box center [487, 163] width 36 height 16
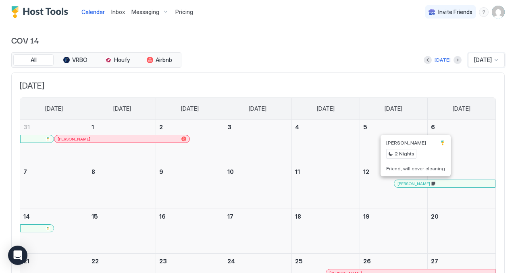
click at [413, 184] on div at bounding box center [413, 184] width 6 height 6
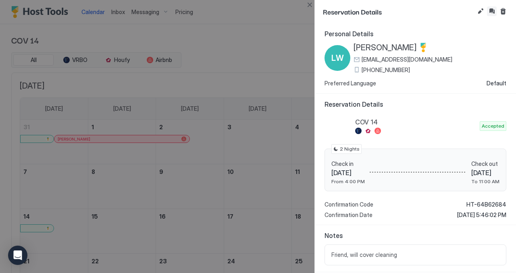
click at [493, 11] on button "Inbox" at bounding box center [492, 11] width 10 height 10
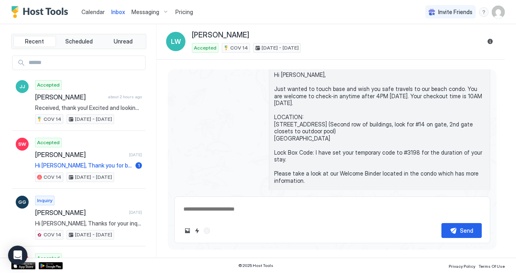
scroll to position [865, 0]
click at [463, 27] on div "Inbox LW Lillis Werder Accepted COV 14 Jan 12 - 14, 2024" at bounding box center [330, 41] width 348 height 35
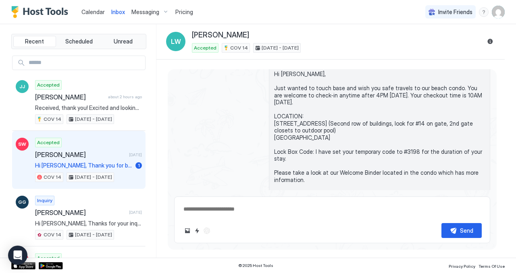
click at [111, 166] on span "Hi [PERSON_NAME], Thank you for booking our beach condo. We will send you more …" at bounding box center [83, 165] width 97 height 7
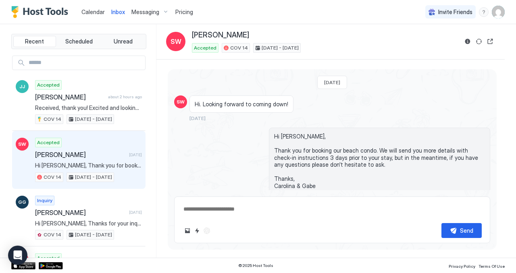
type textarea "*"
